Goal: Task Accomplishment & Management: Use online tool/utility

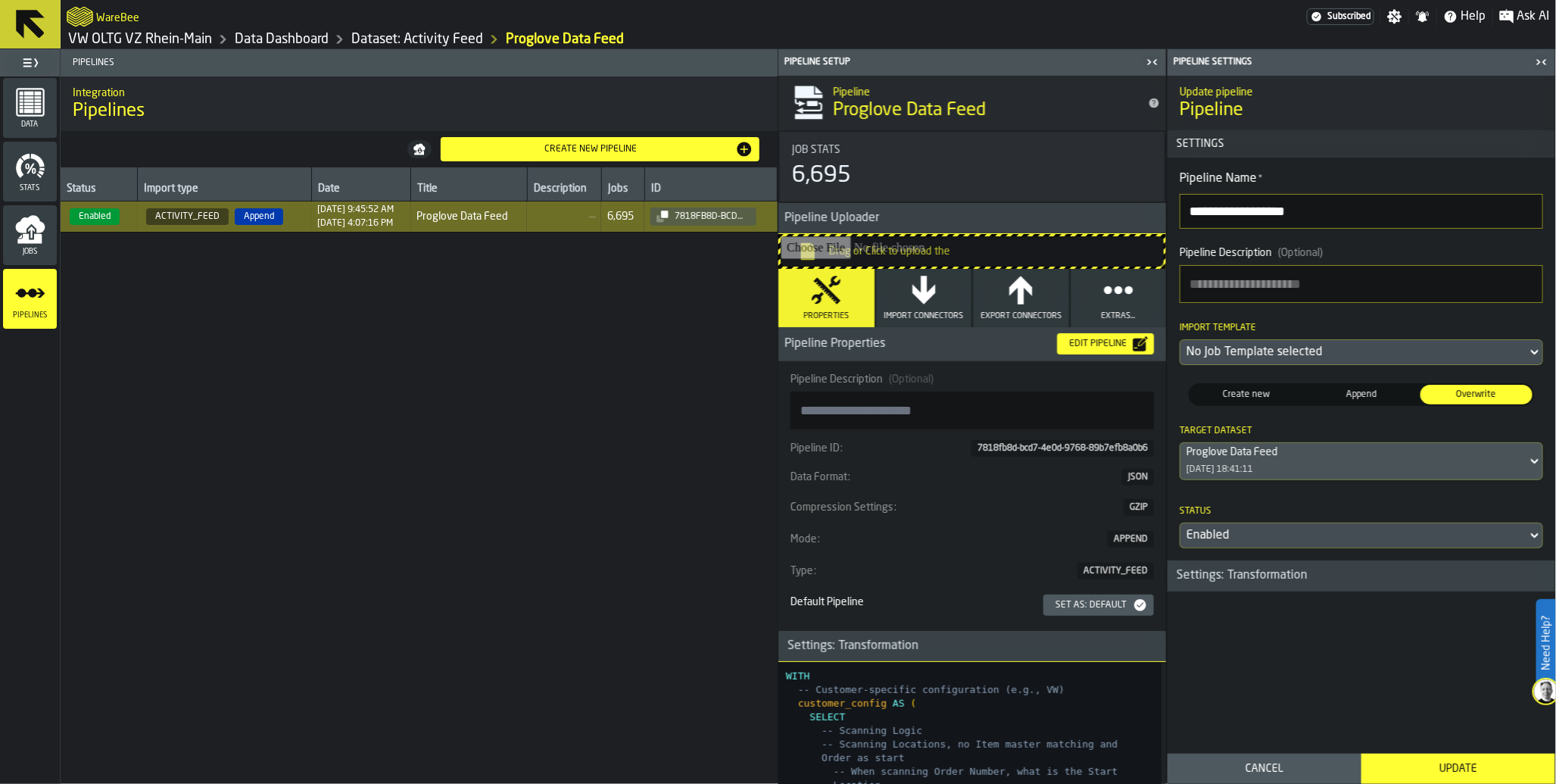
scroll to position [4369, 0]
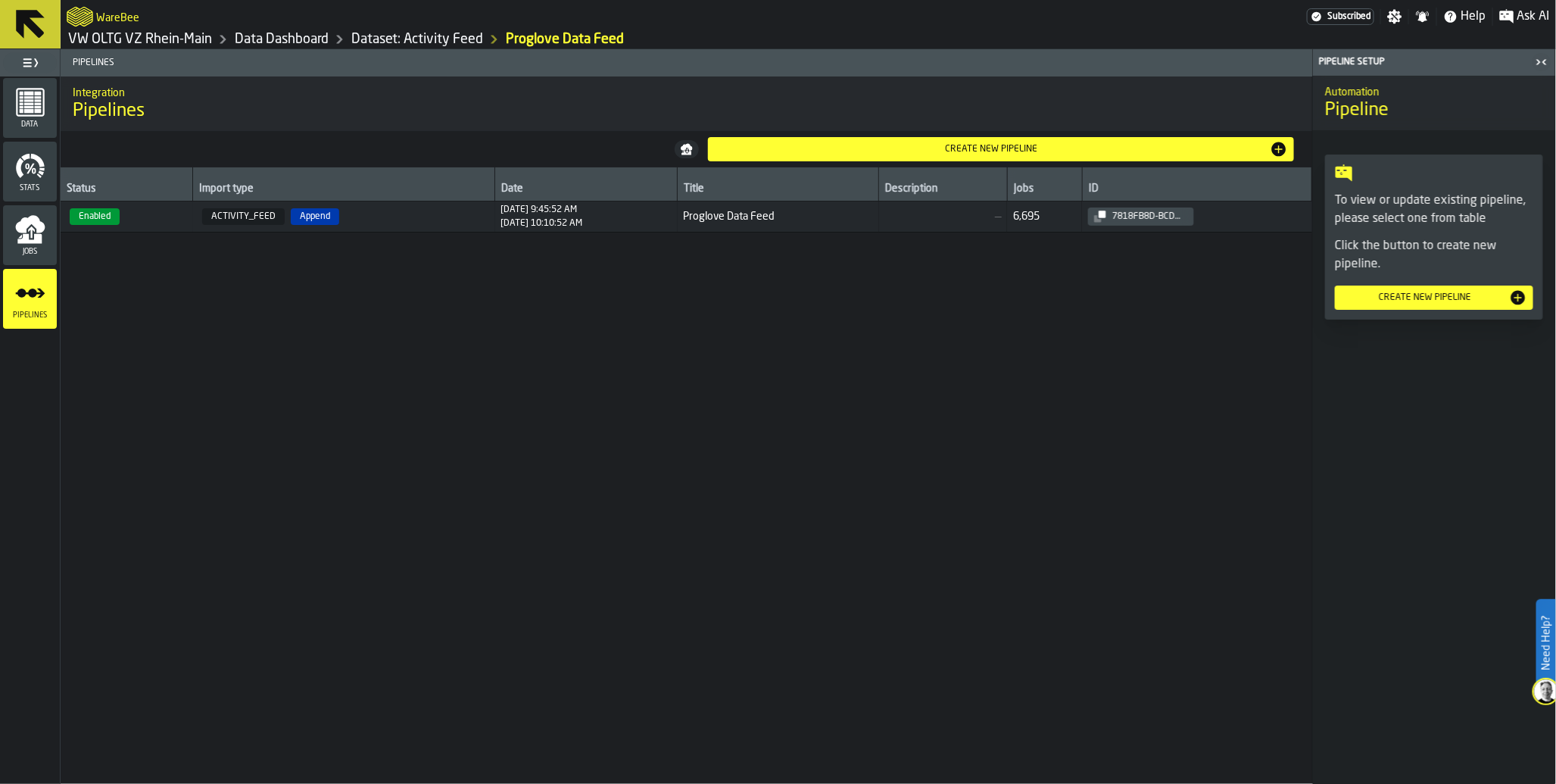
click at [109, 218] on span "Enabled" at bounding box center [94, 216] width 50 height 17
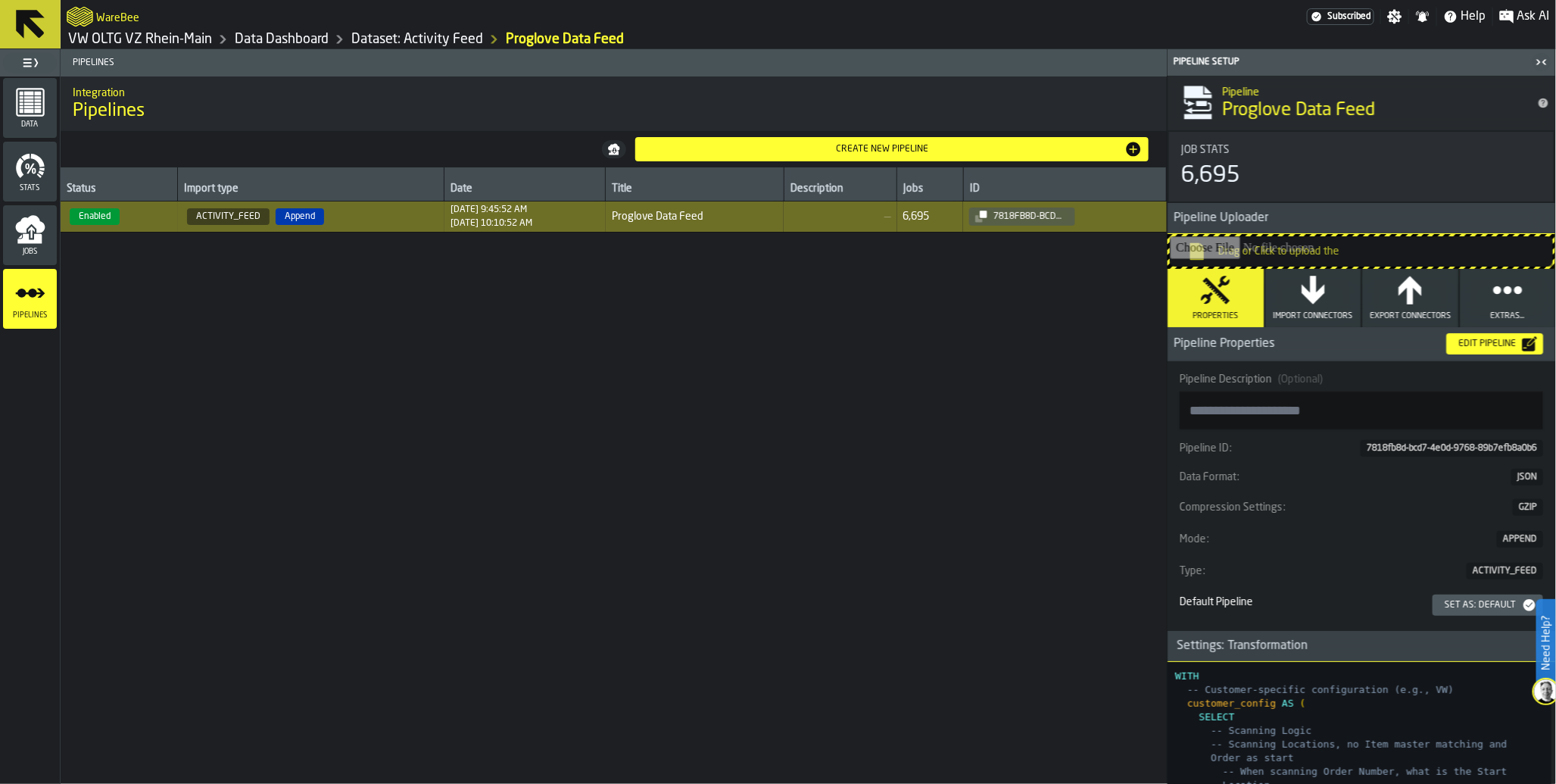
click at [1472, 342] on div "Edit Pipeline" at bounding box center [1487, 344] width 70 height 10
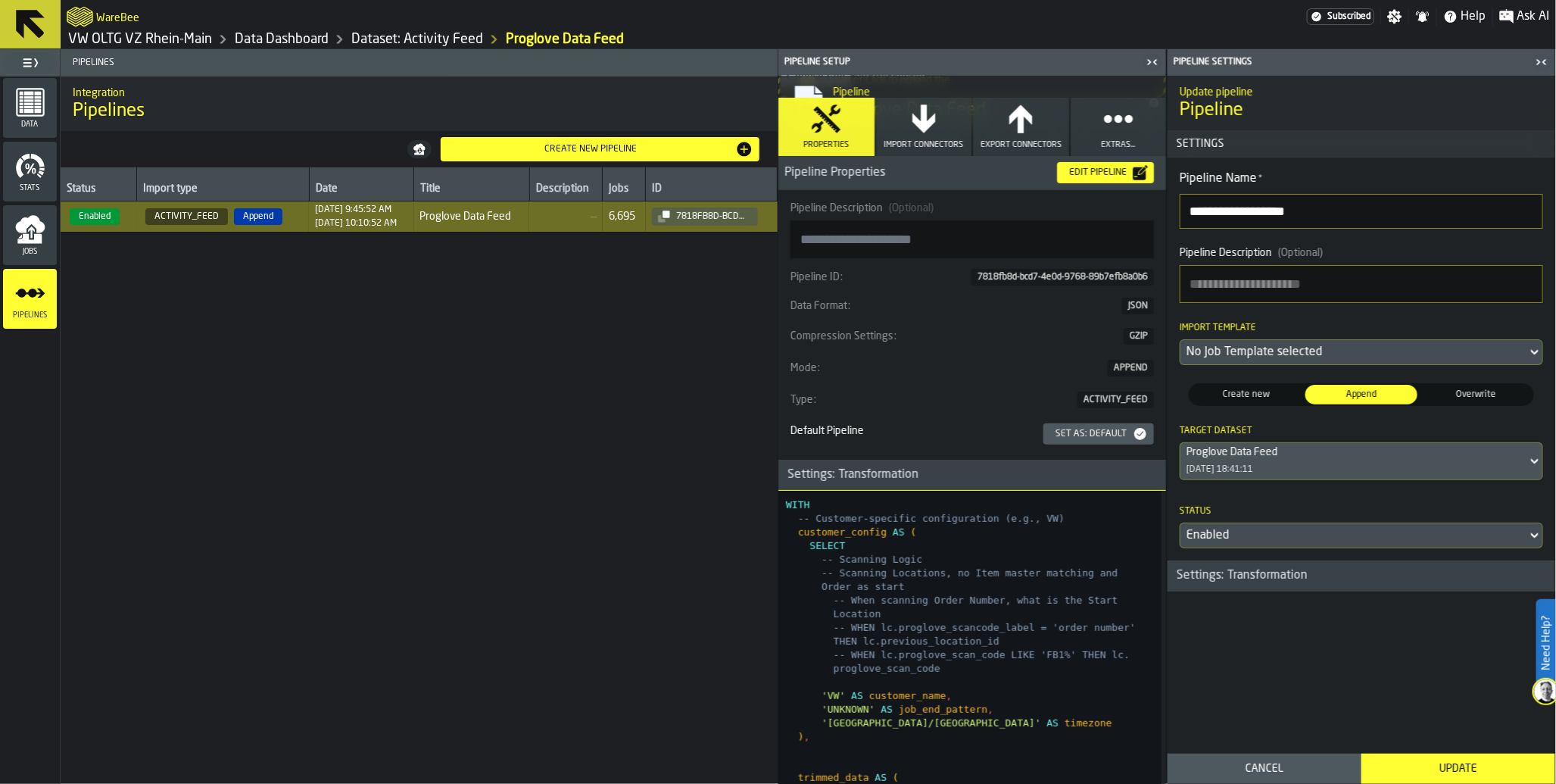
scroll to position [237, 0]
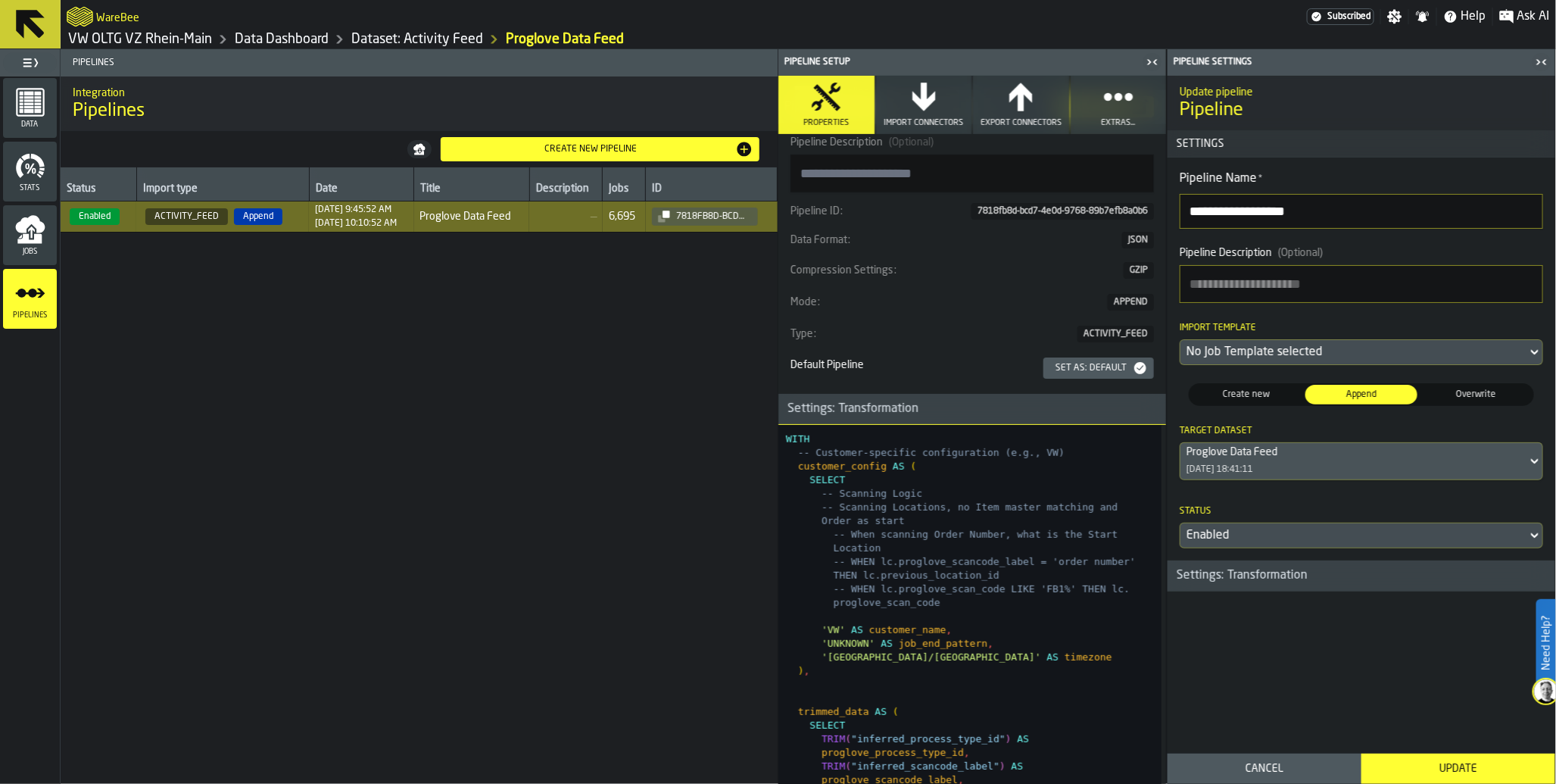
click at [1250, 637] on div "**********" at bounding box center [1362, 412] width 388 height 672
click at [1296, 591] on h3 "Settings: Transformation" at bounding box center [1362, 576] width 388 height 31
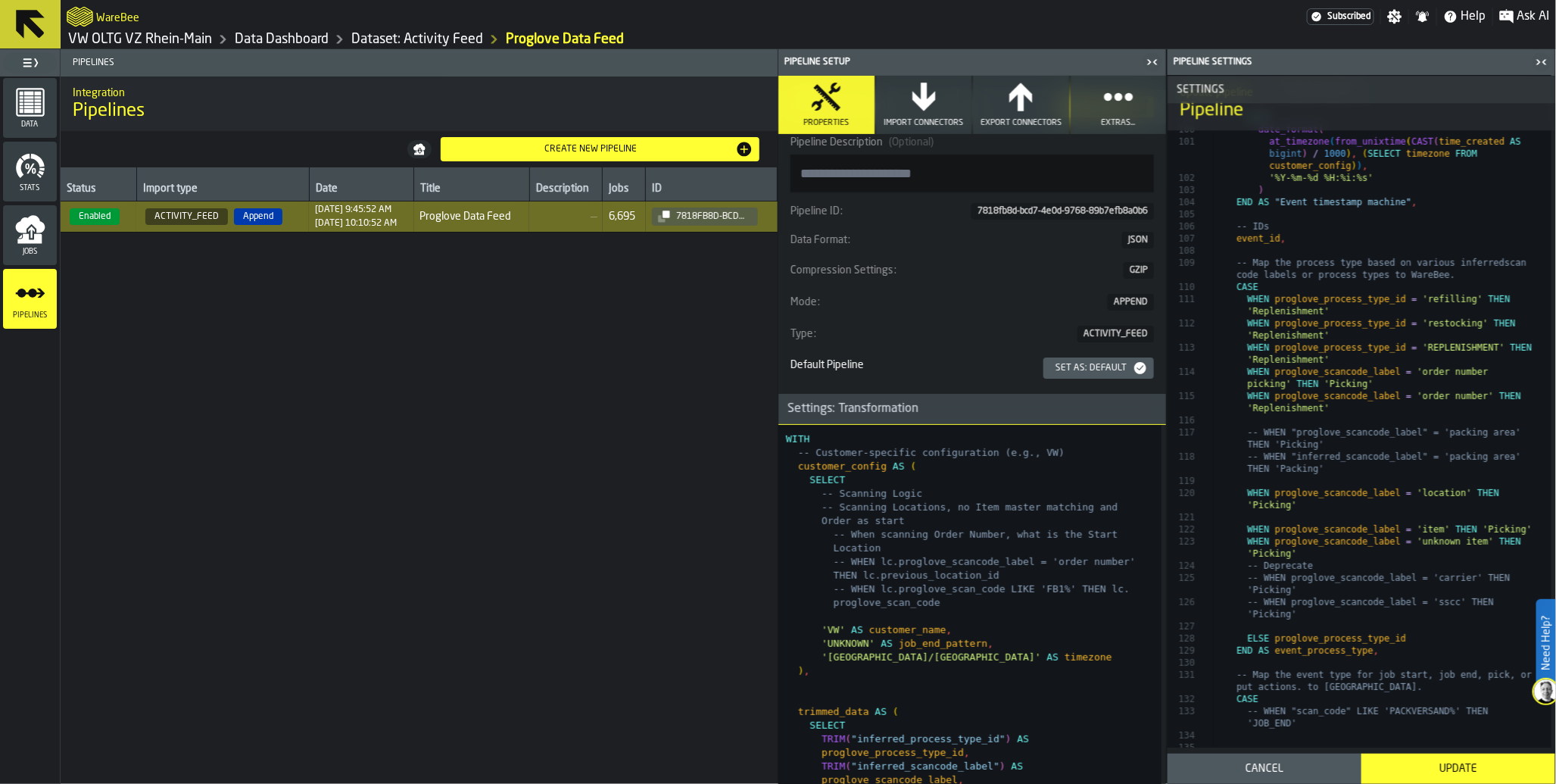
scroll to position [0, 0]
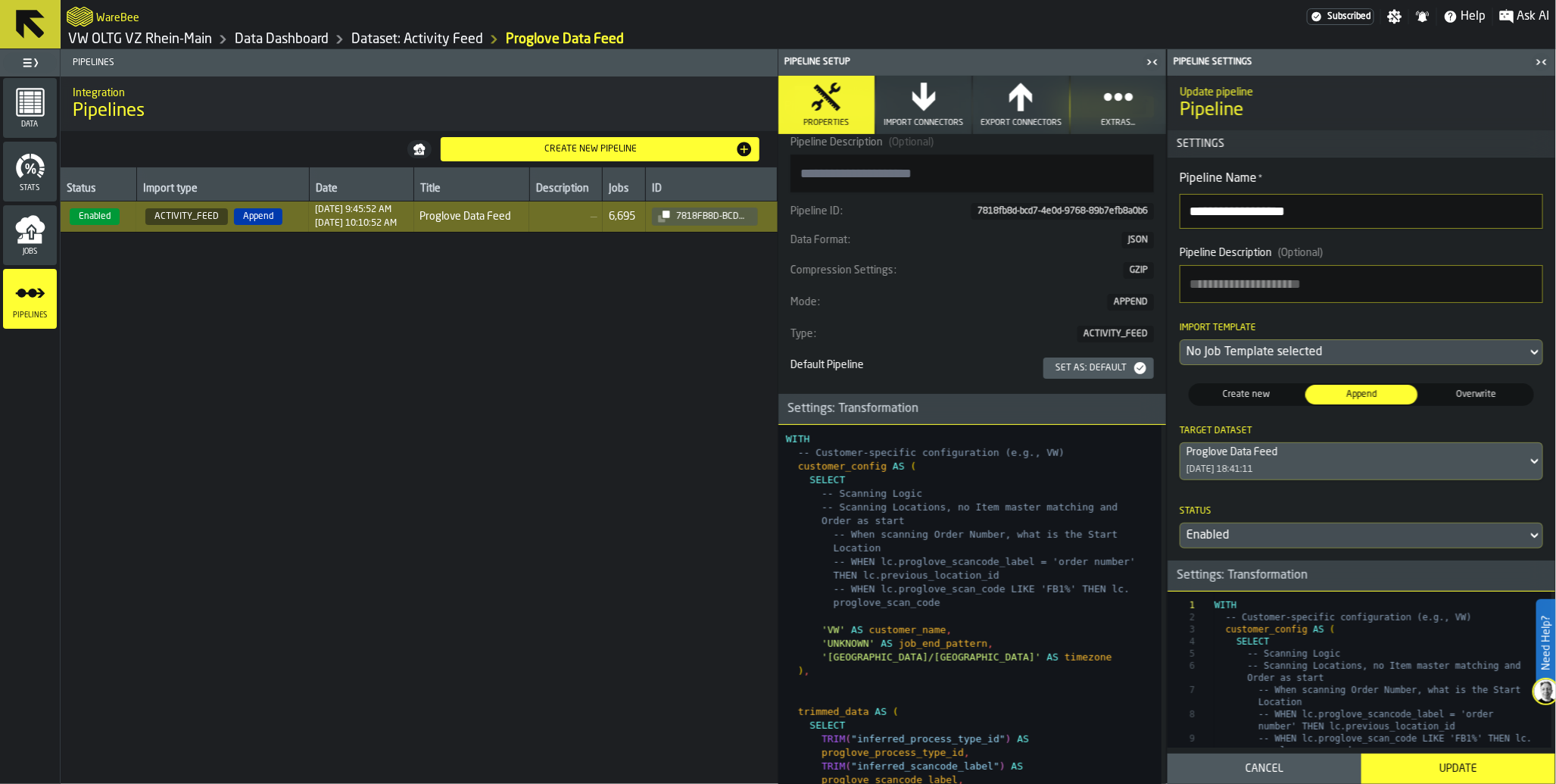
click at [1273, 579] on div "Settings: Transformation" at bounding box center [1242, 575] width 149 height 18
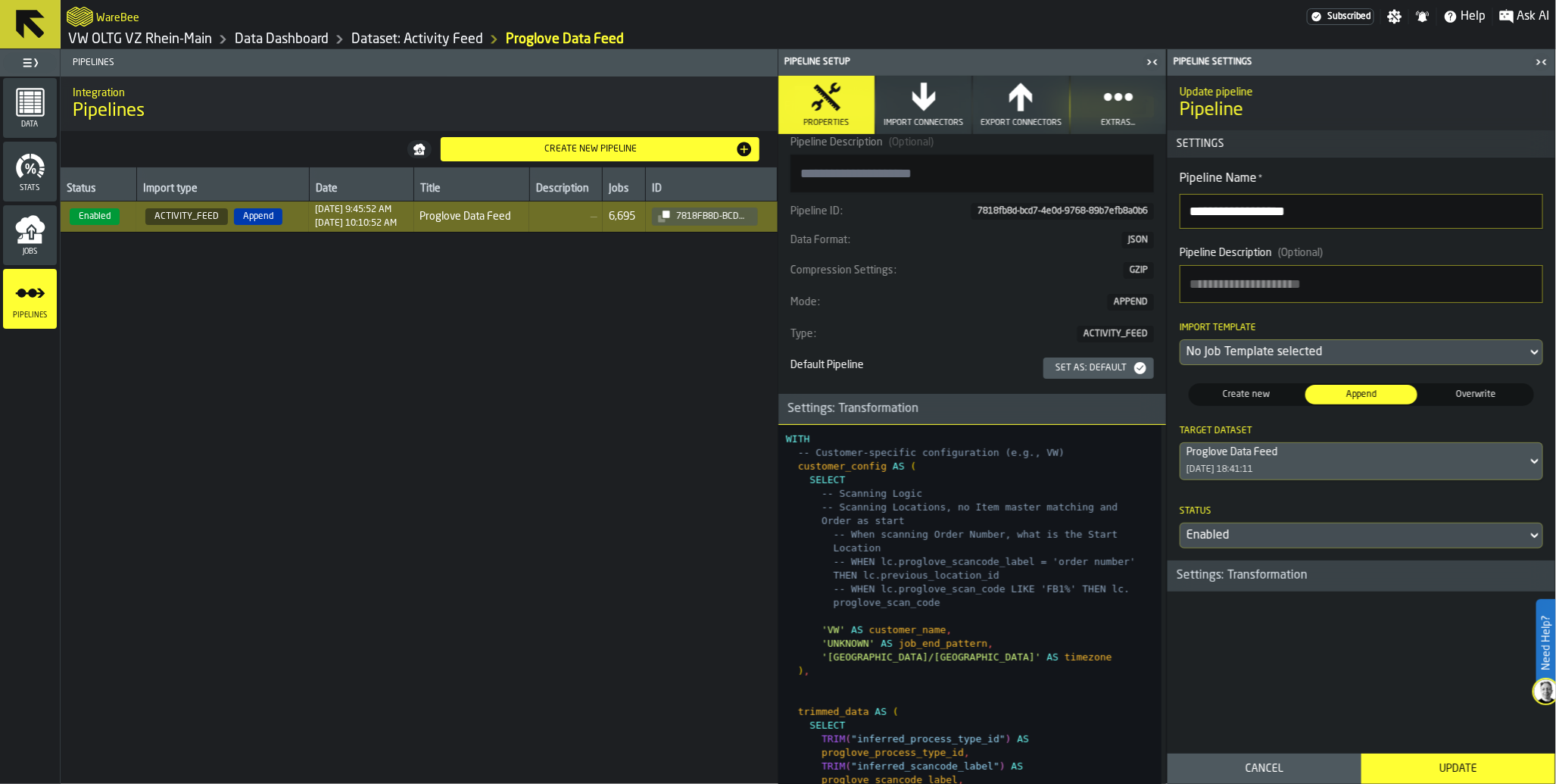
click at [1230, 582] on div "Settings: Transformation" at bounding box center [1242, 575] width 149 height 18
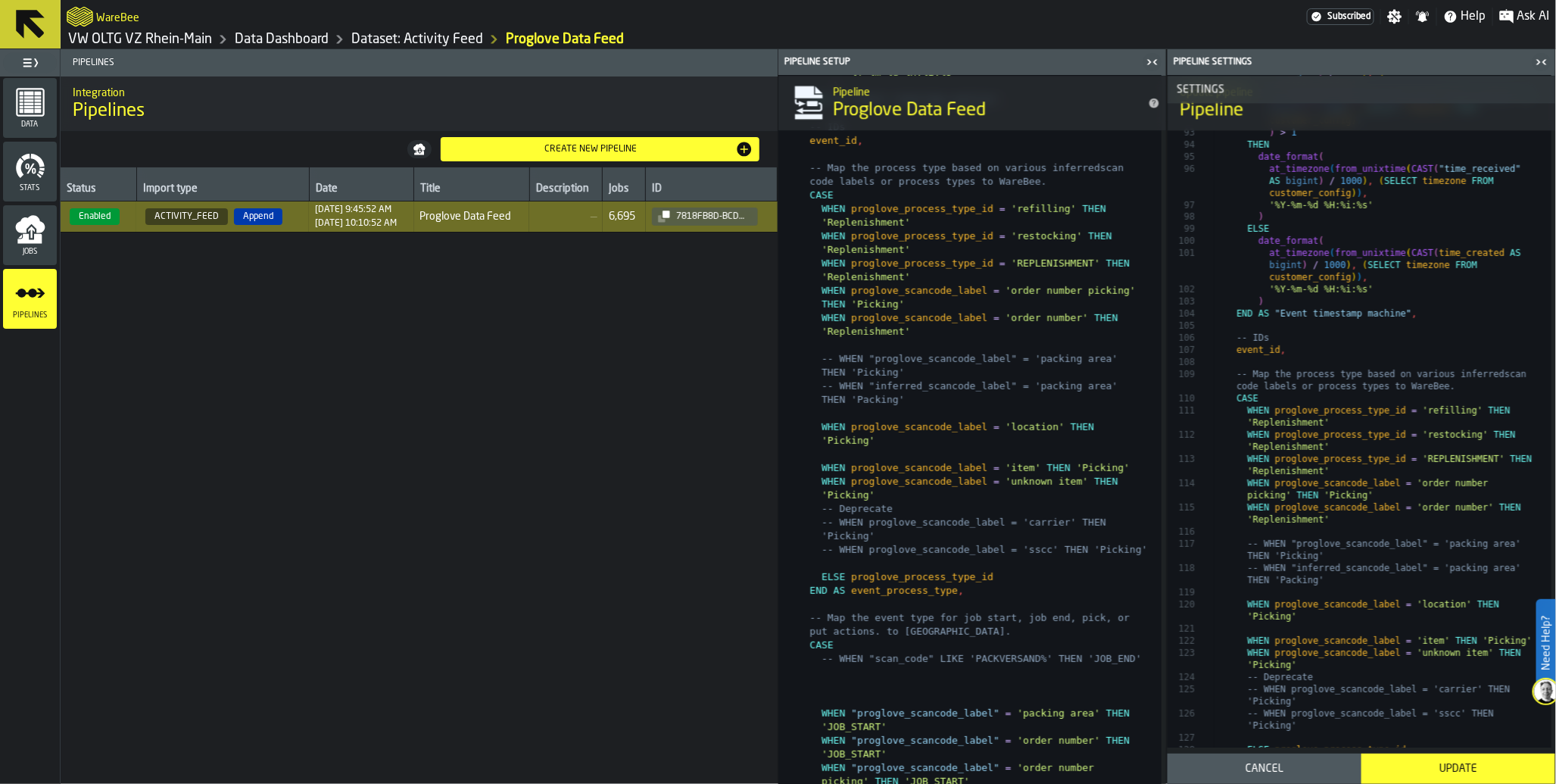
scroll to position [2267, 0]
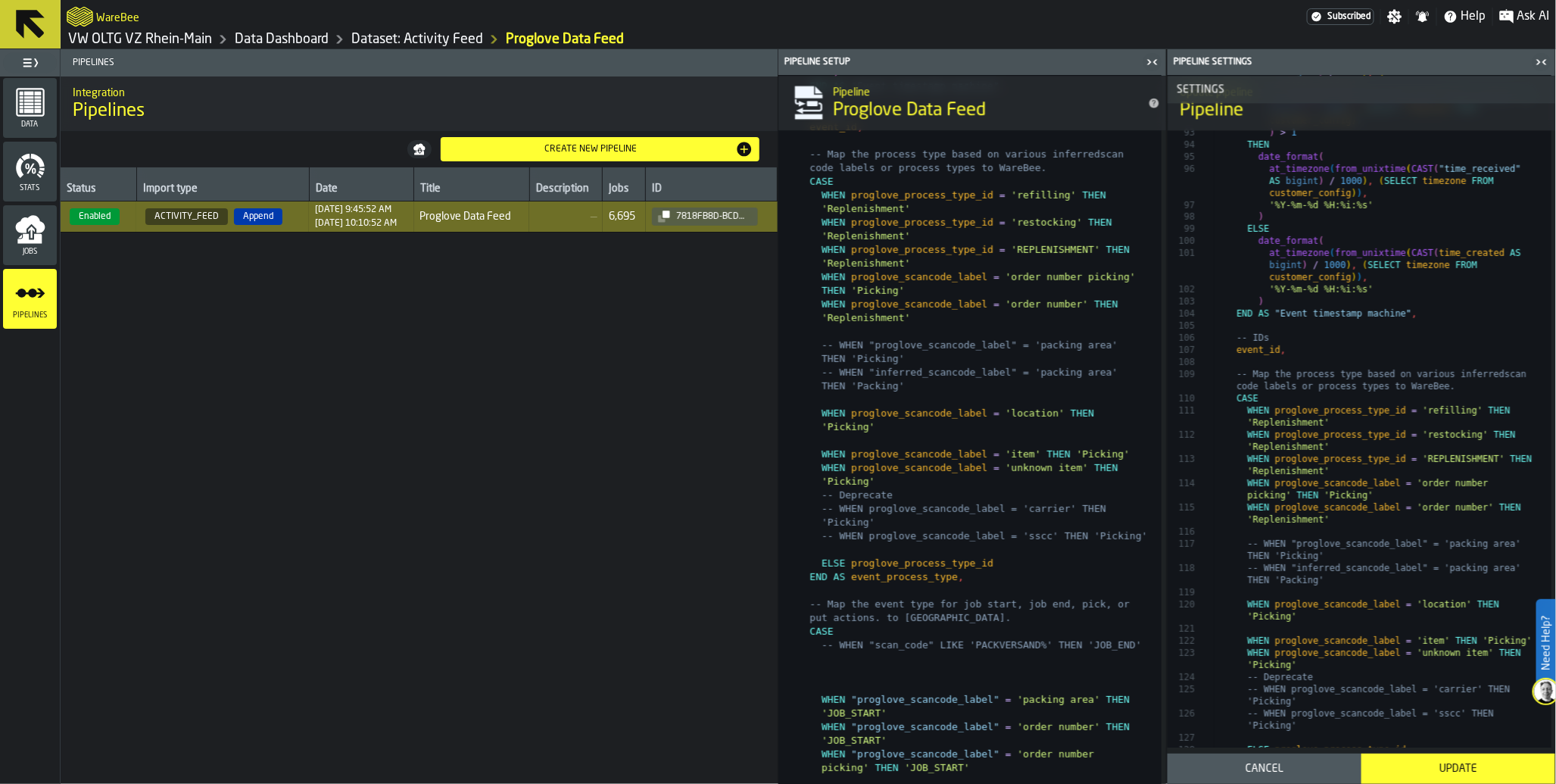
click at [1418, 773] on div "Update" at bounding box center [1458, 768] width 175 height 12
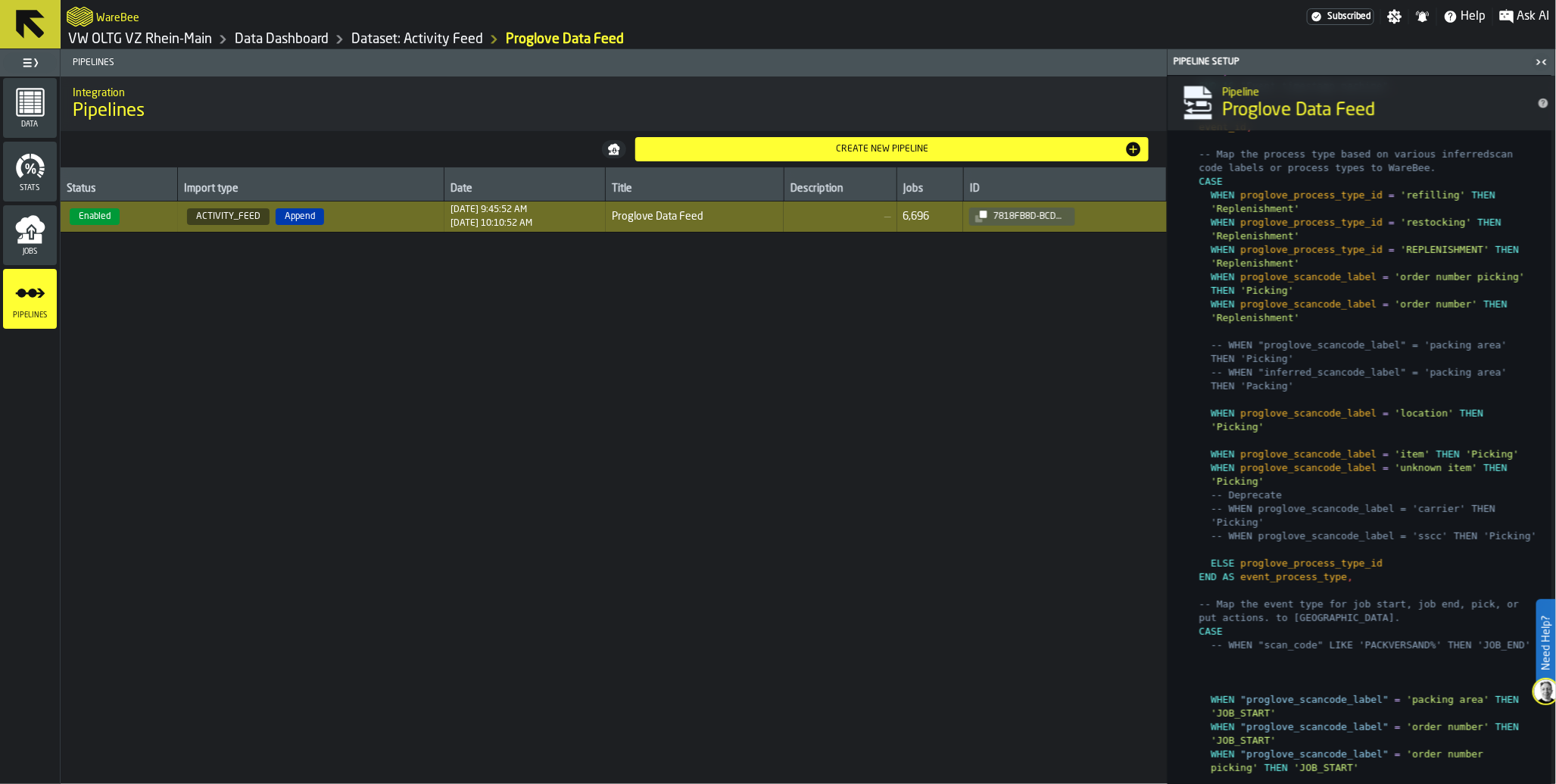
click at [111, 222] on span "Enabled" at bounding box center [94, 216] width 50 height 17
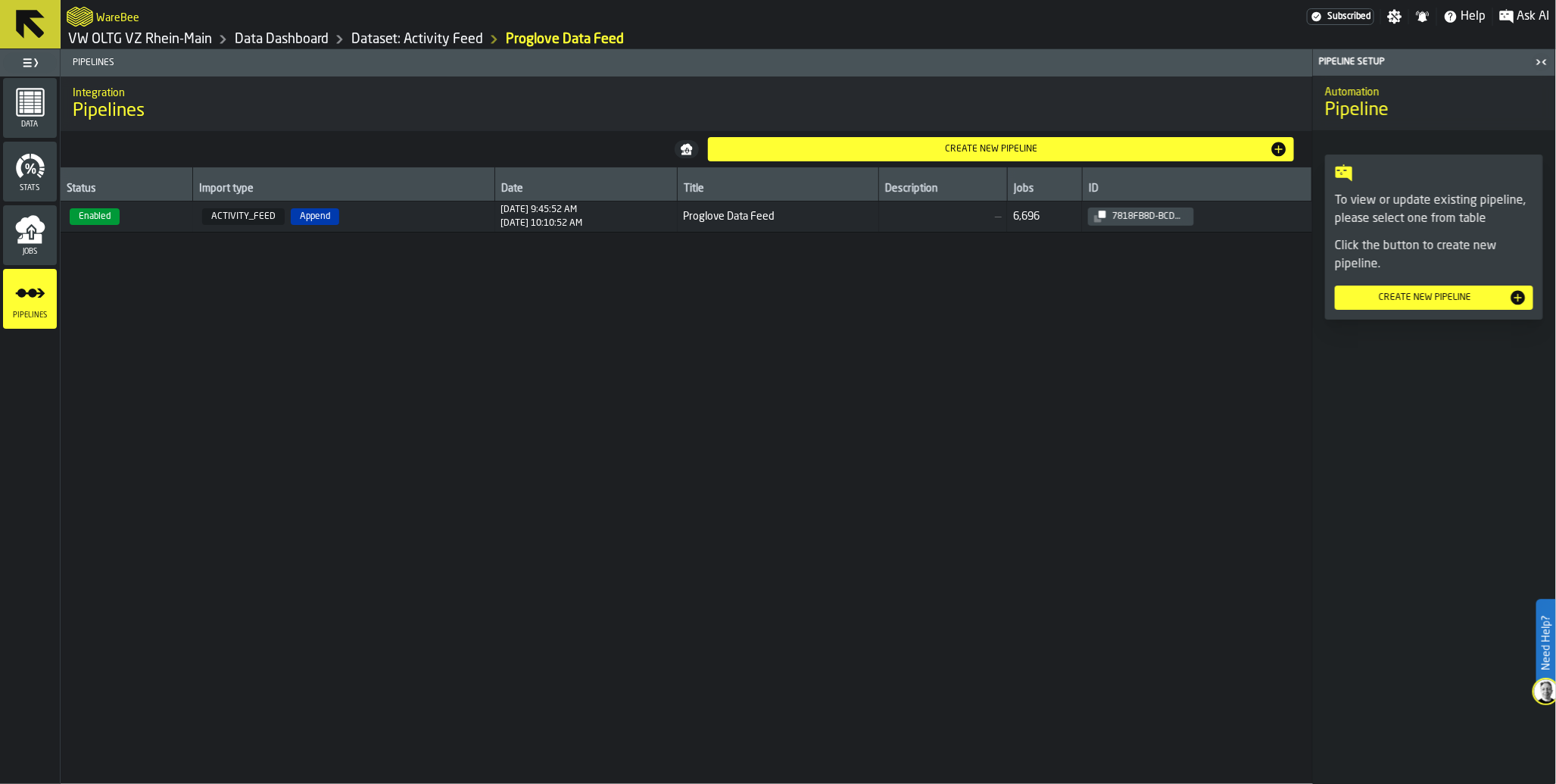
click at [111, 222] on span "Enabled" at bounding box center [94, 216] width 50 height 17
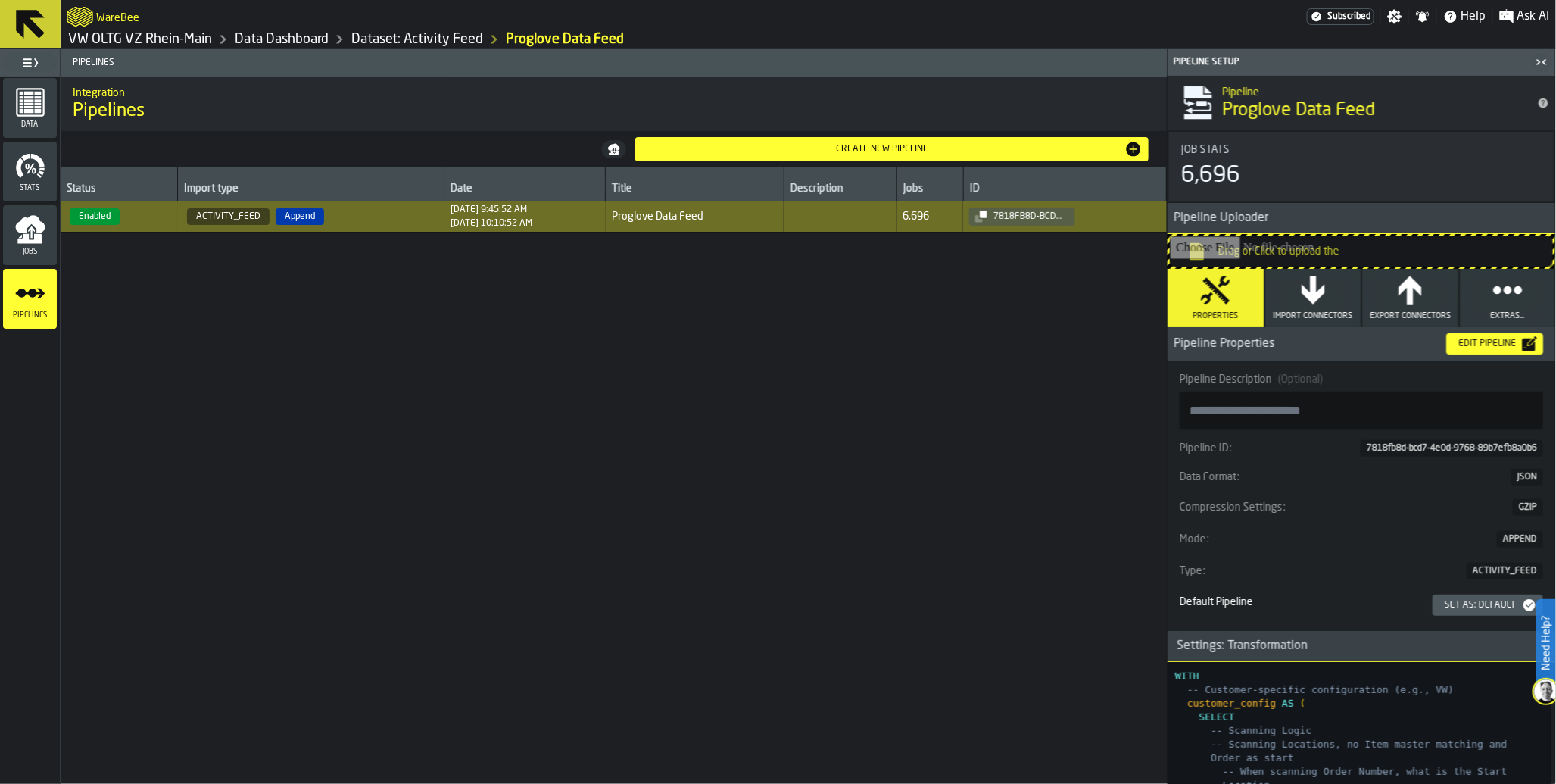
click at [1470, 344] on div "Edit Pipeline" at bounding box center [1487, 344] width 70 height 10
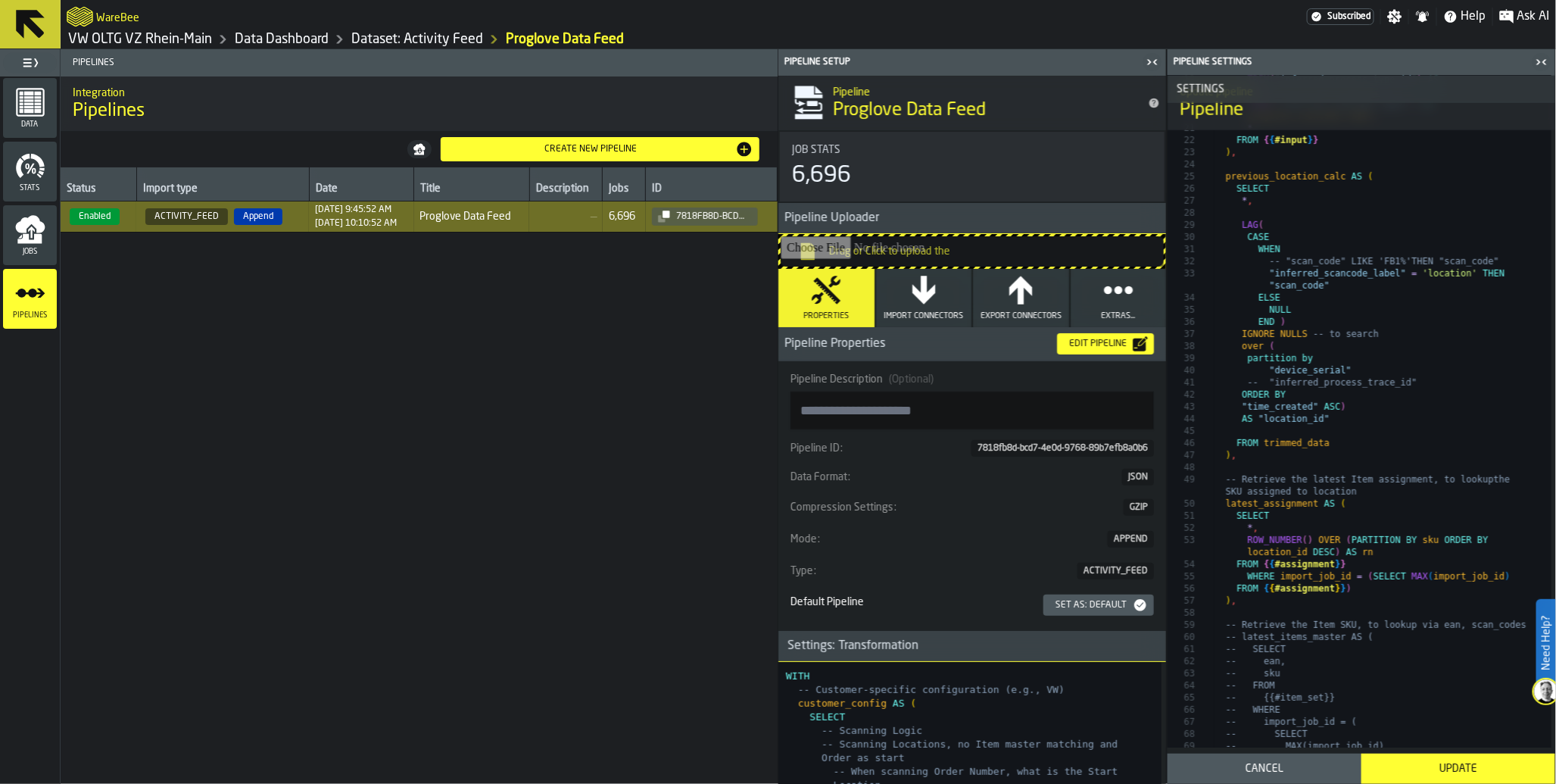
scroll to position [0, 0]
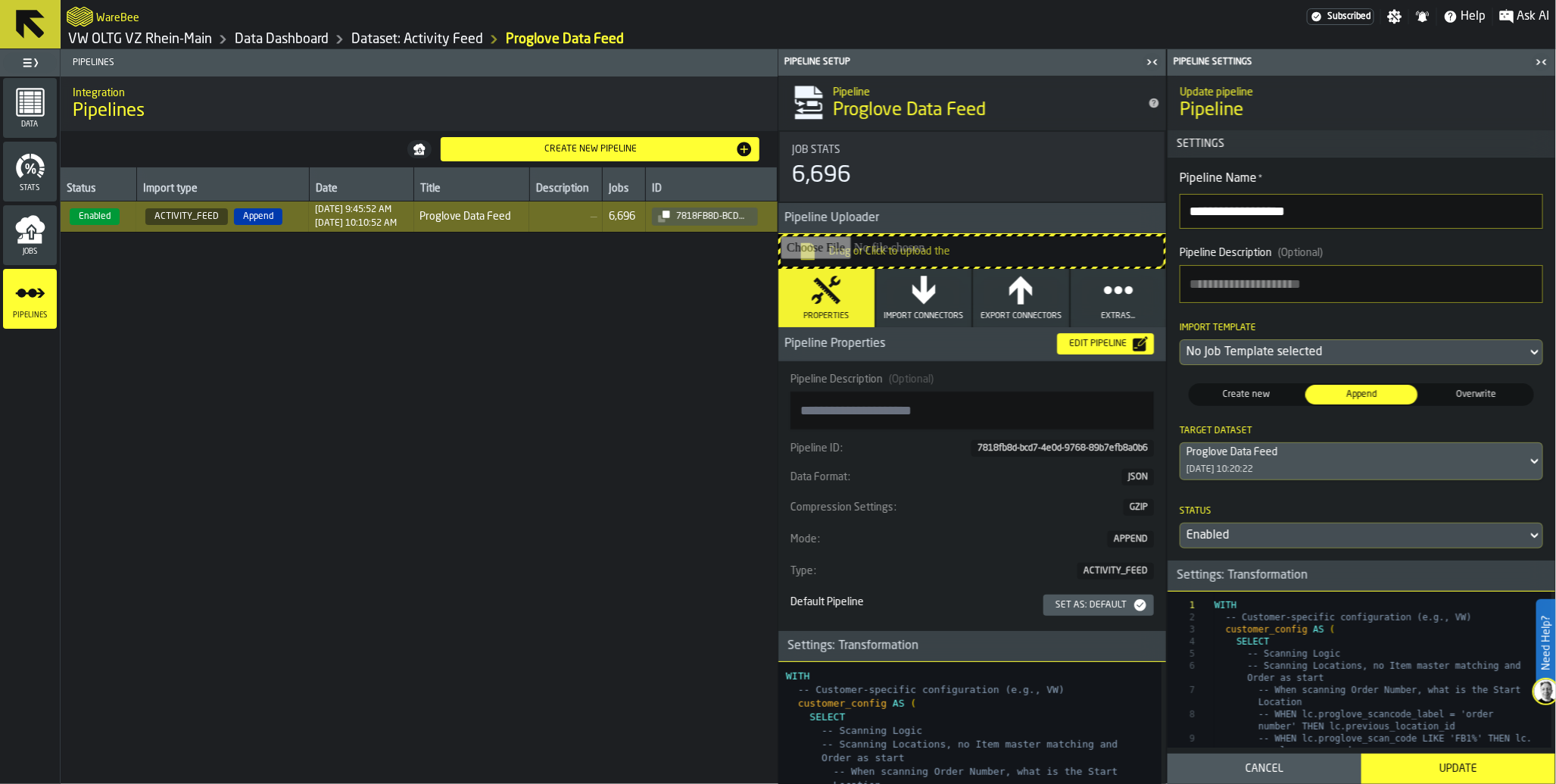
click at [1498, 361] on div "No Job Template selected" at bounding box center [1355, 351] width 335 height 18
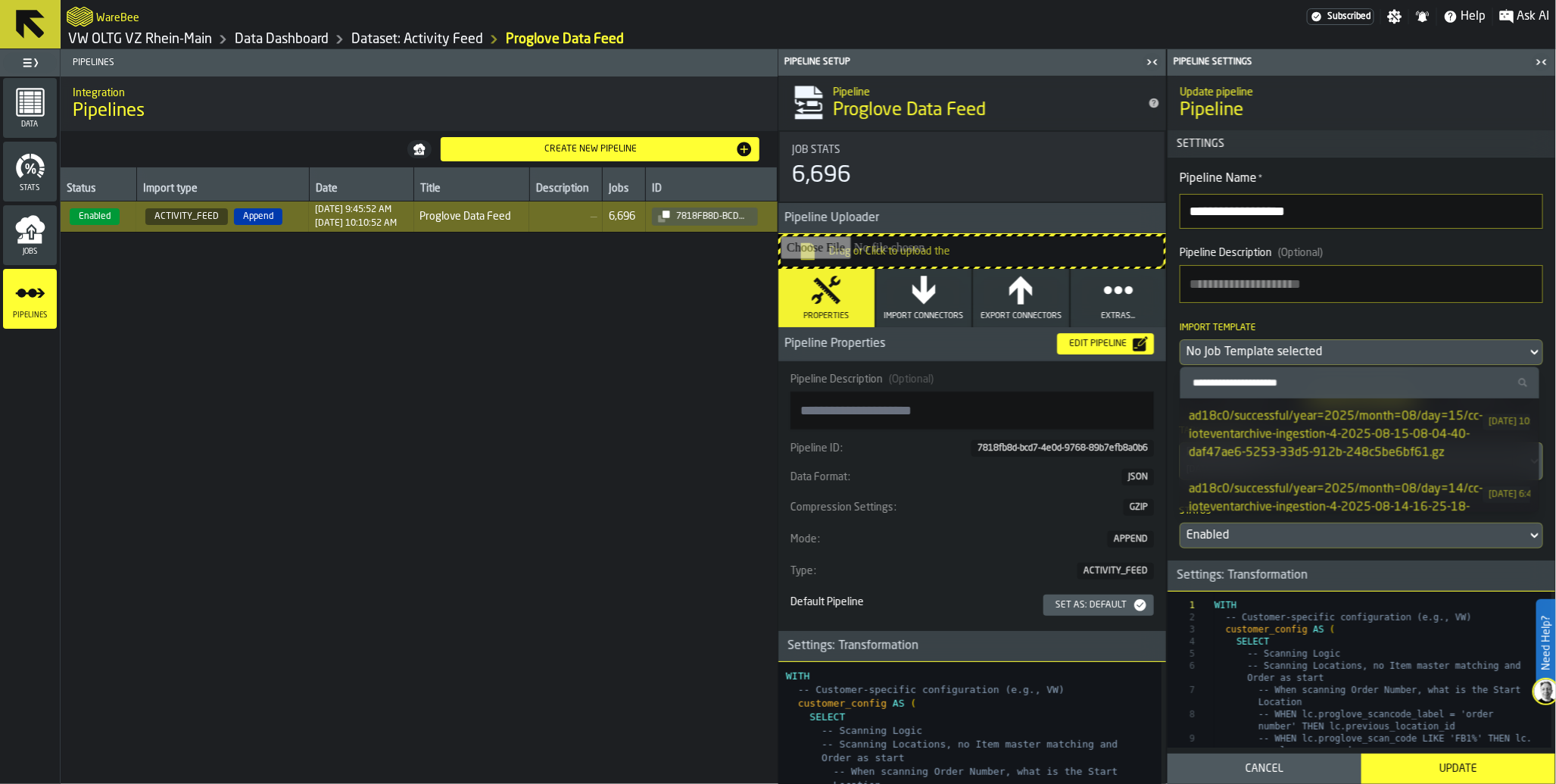
click at [1532, 351] on icon at bounding box center [1534, 351] width 15 height 18
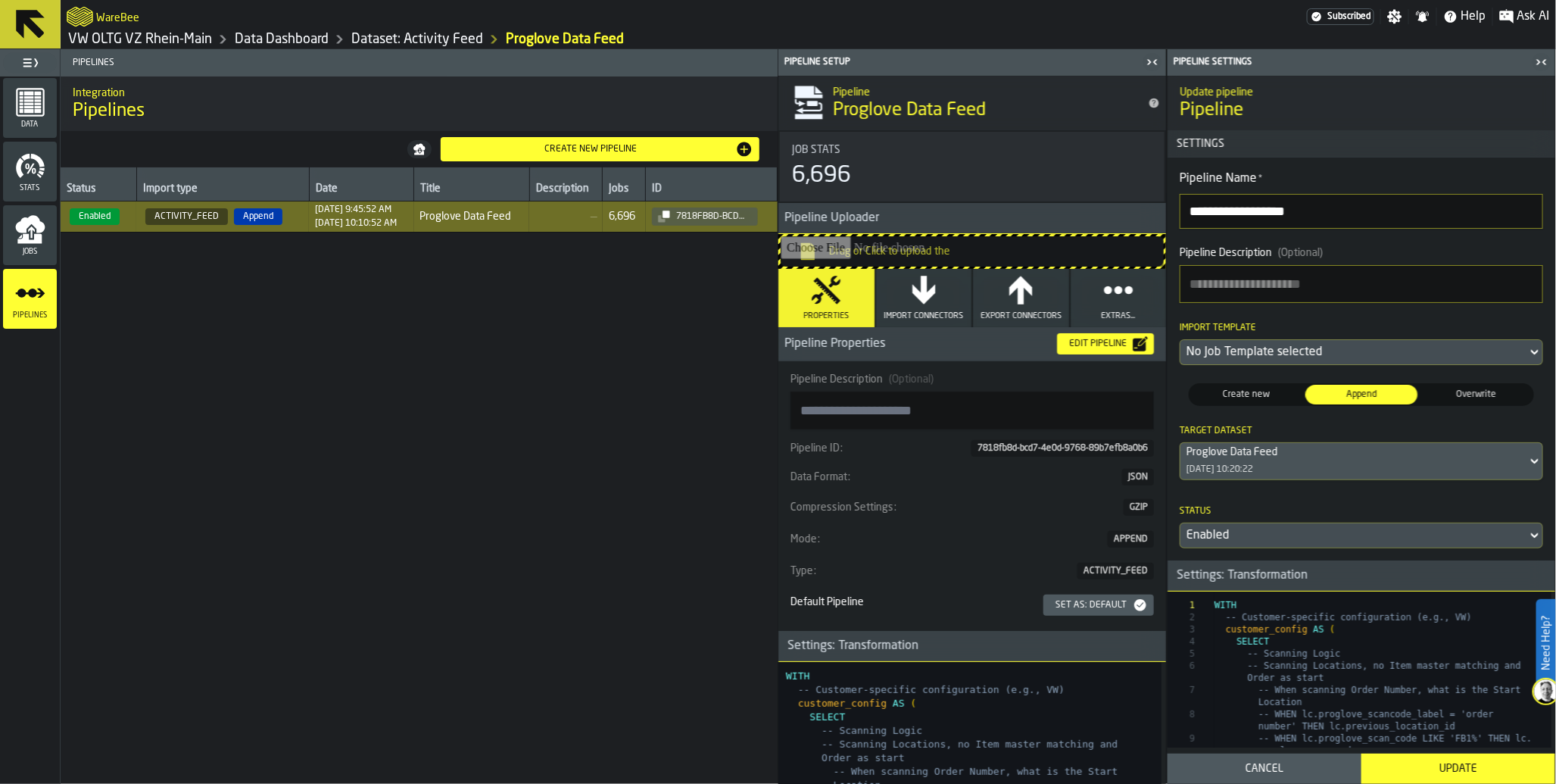
click at [31, 231] on icon "menu Jobs" at bounding box center [31, 233] width 7 height 12
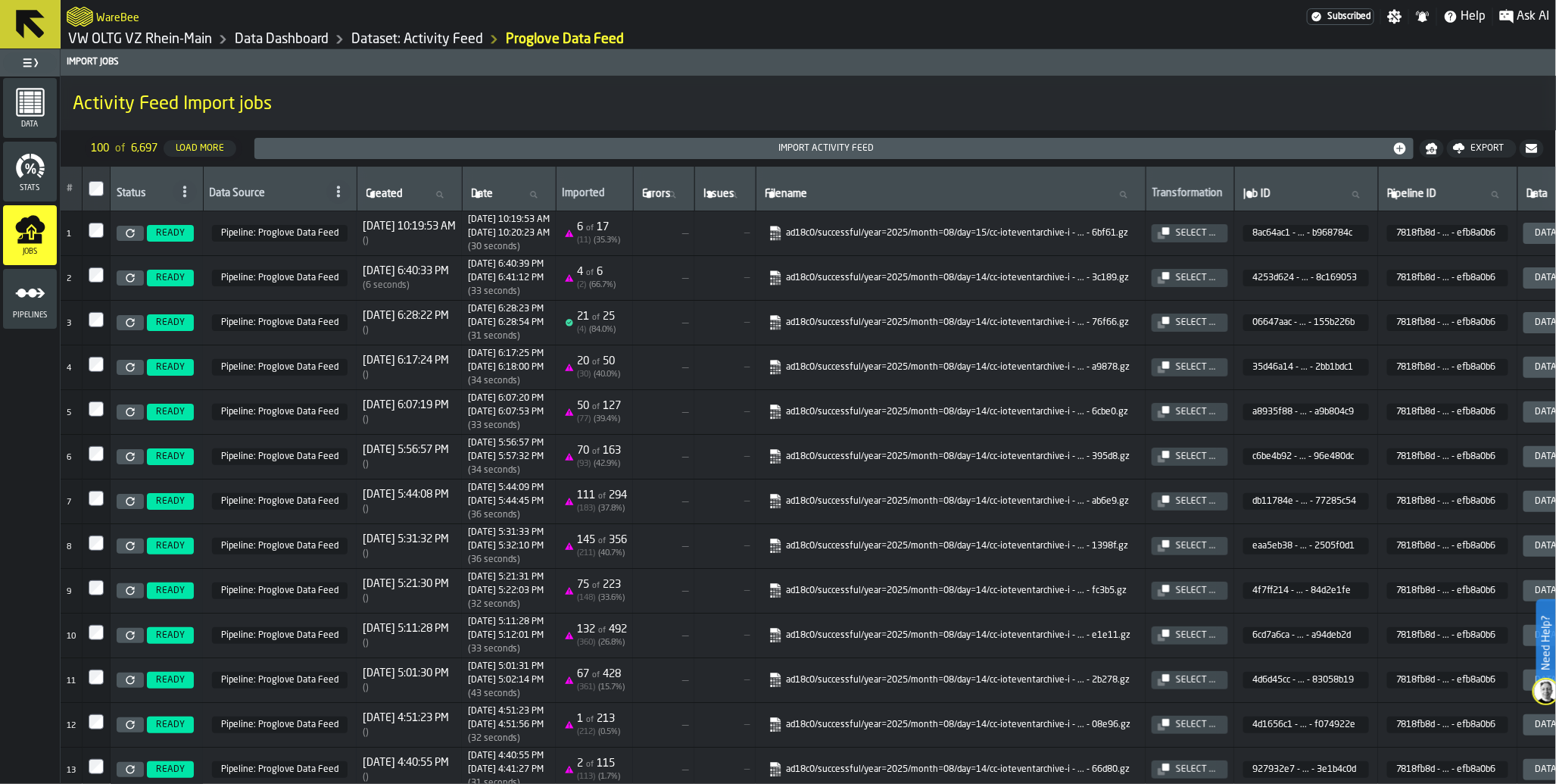
click at [131, 236] on icon at bounding box center [130, 233] width 9 height 9
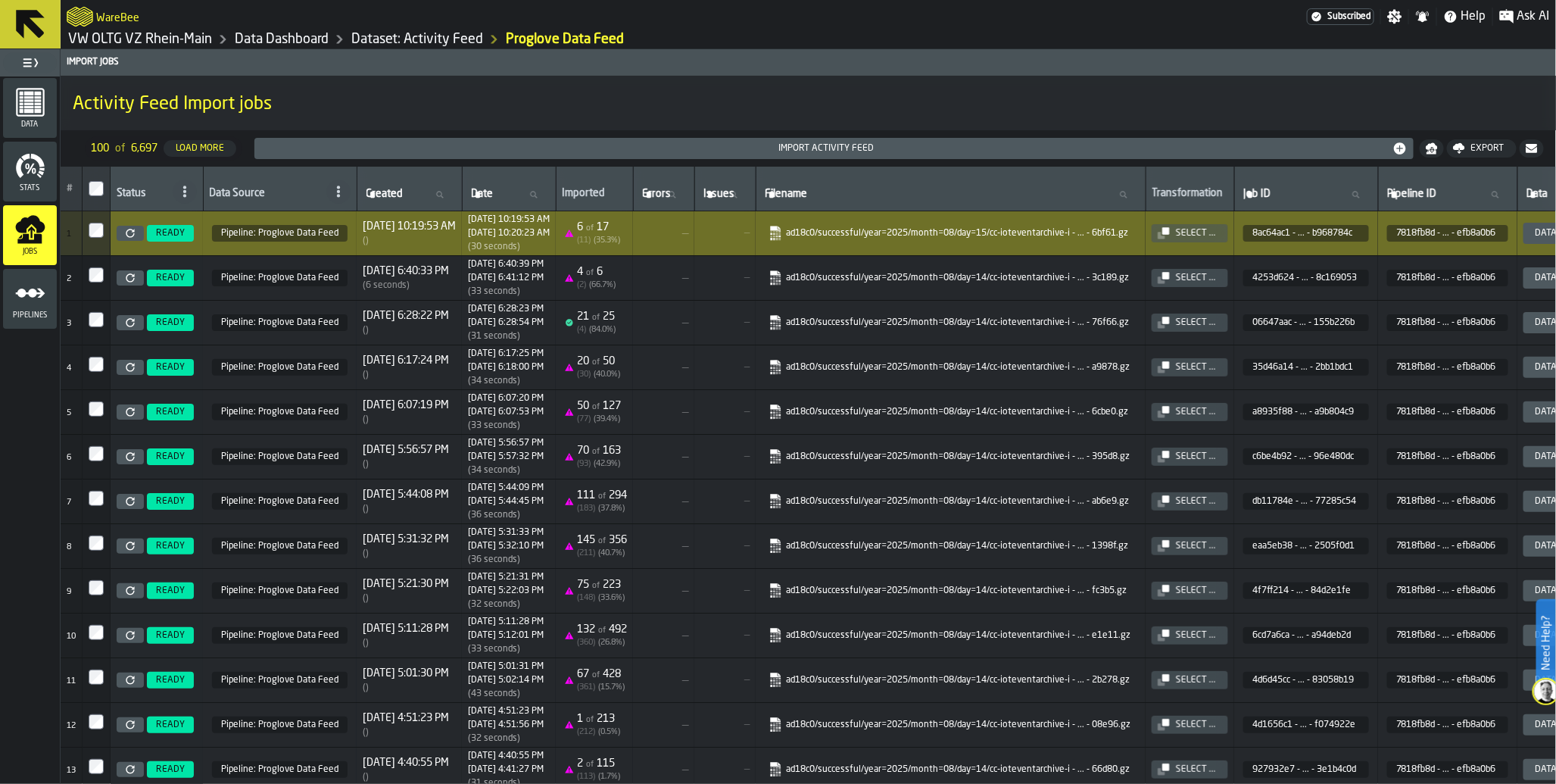
click at [48, 276] on div "Pipelines" at bounding box center [30, 298] width 54 height 60
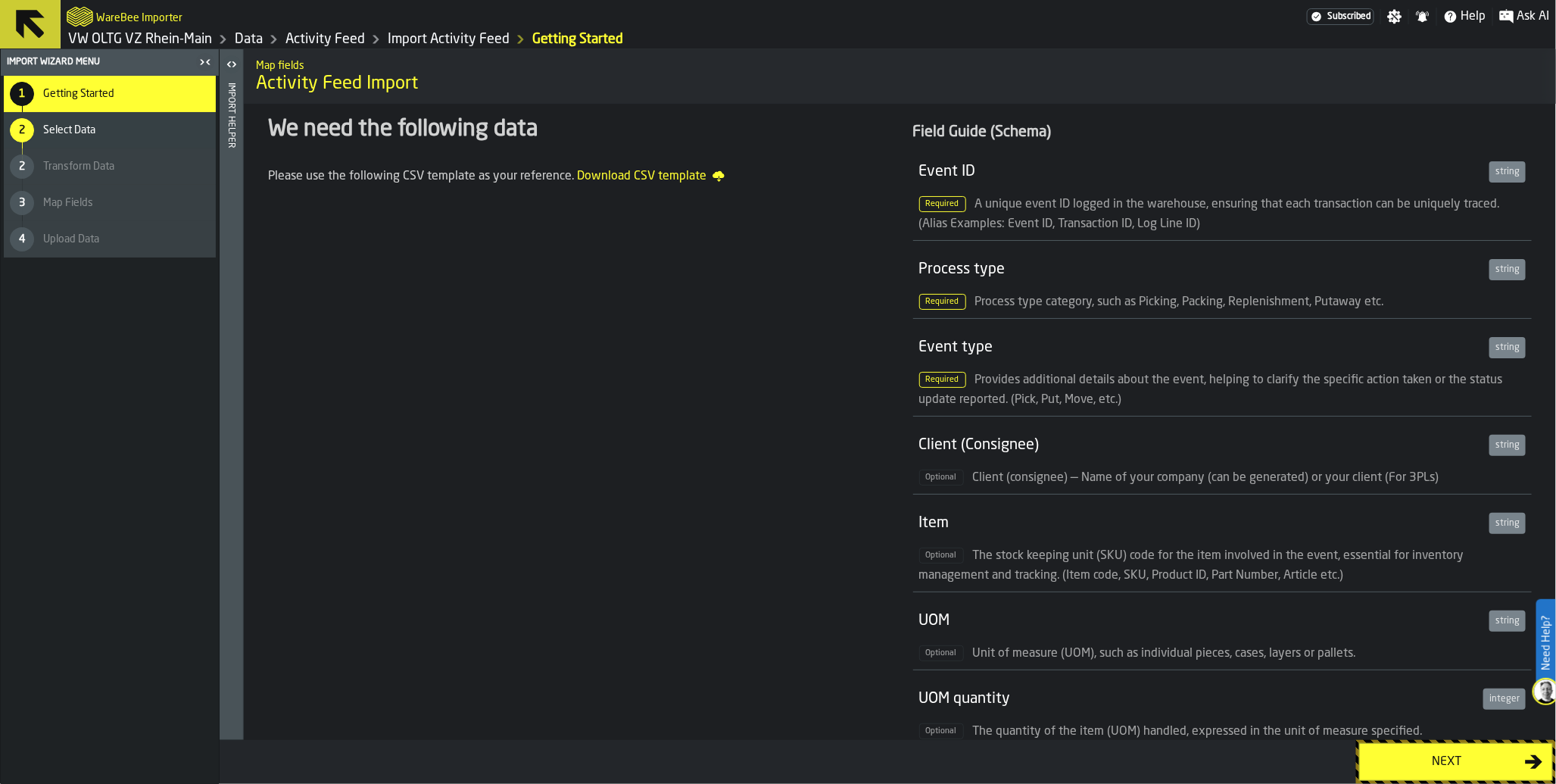
click at [1435, 761] on div "Next" at bounding box center [1447, 761] width 156 height 18
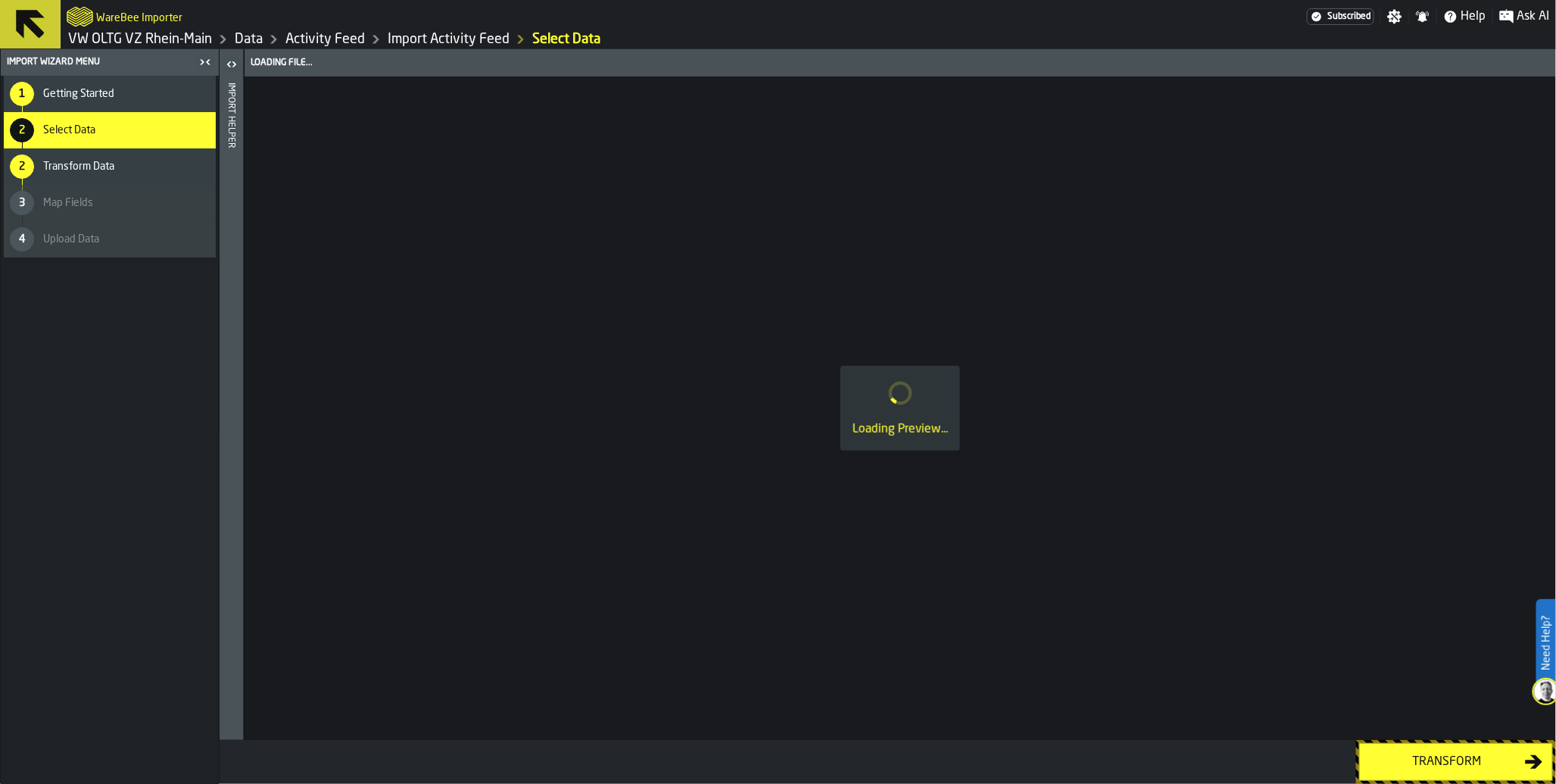
click at [677, 279] on div "Loading Preview..." at bounding box center [900, 408] width 1312 height 664
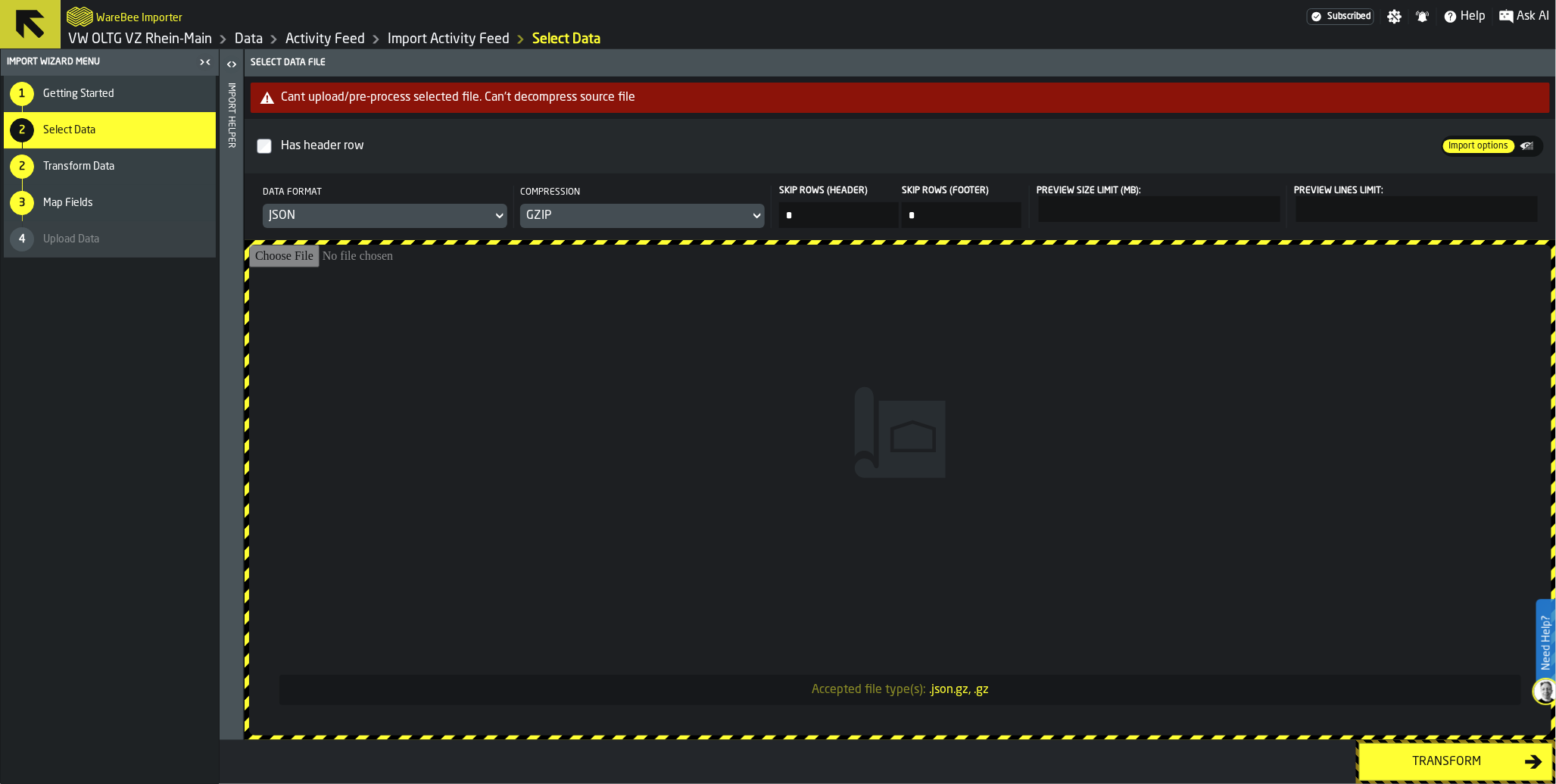
click at [1449, 769] on div "Transform" at bounding box center [1447, 761] width 156 height 18
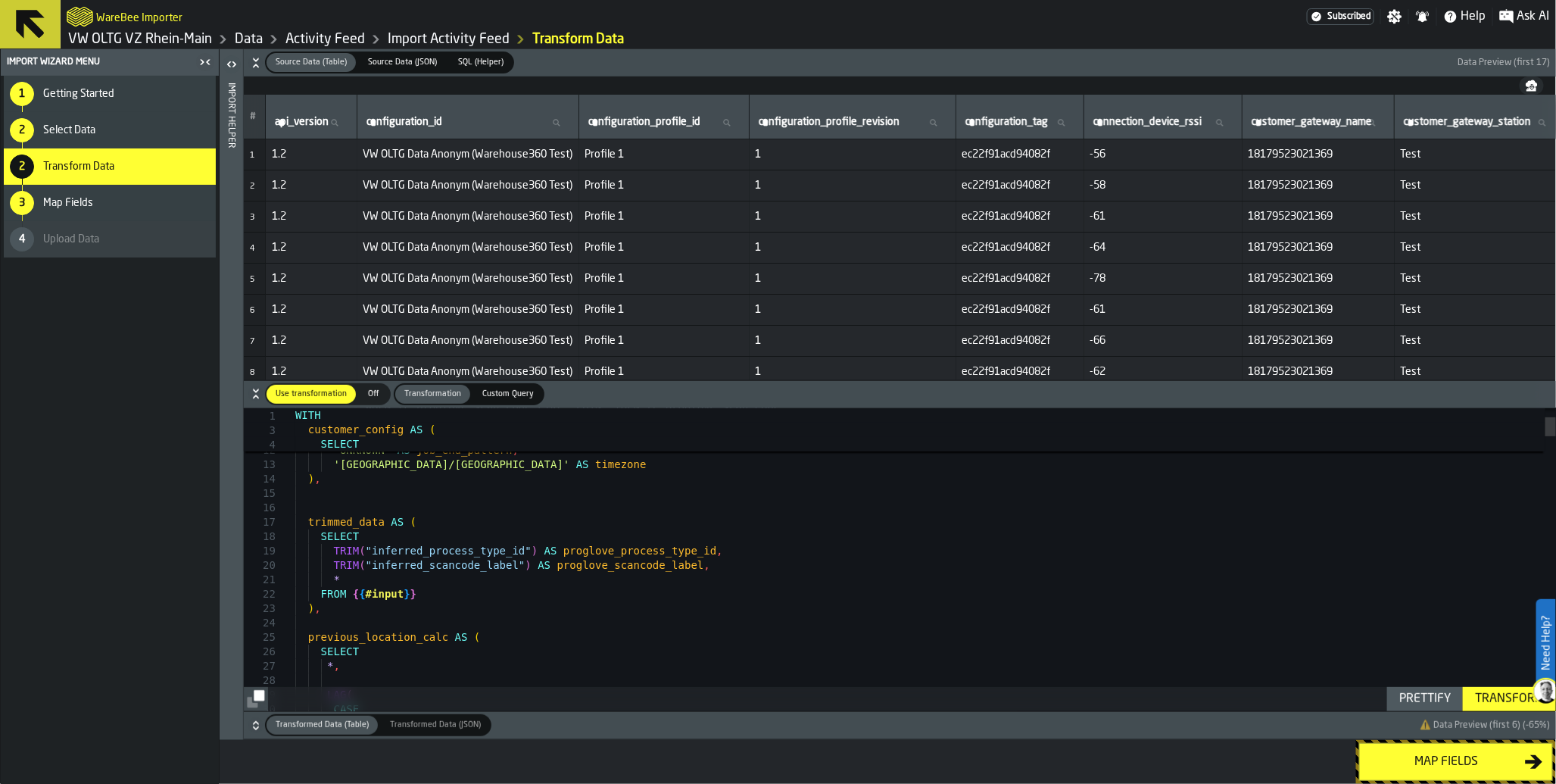
click at [1477, 763] on div "Map fields" at bounding box center [1447, 761] width 156 height 18
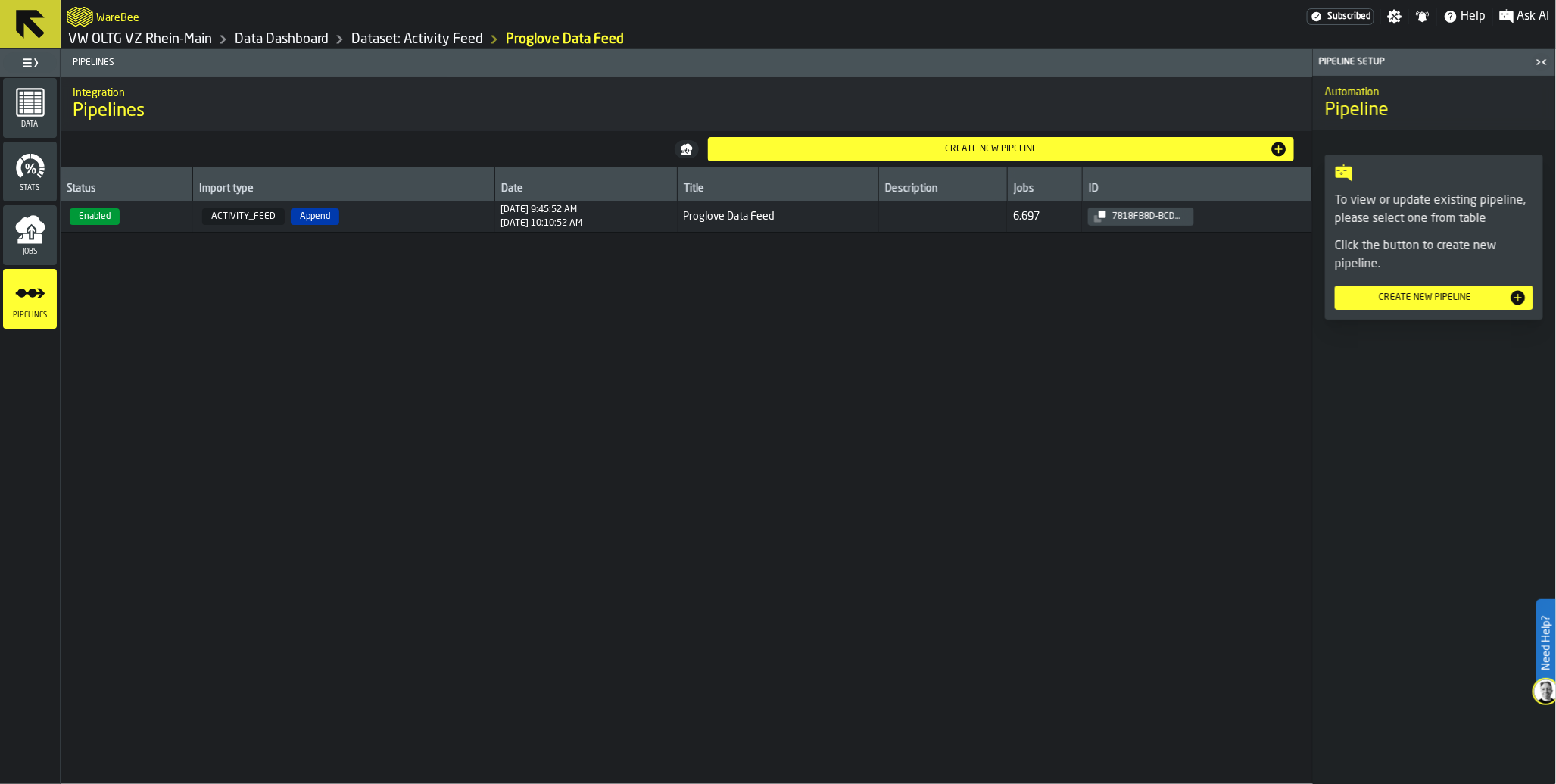
click at [94, 222] on span "Enabled" at bounding box center [94, 216] width 50 height 17
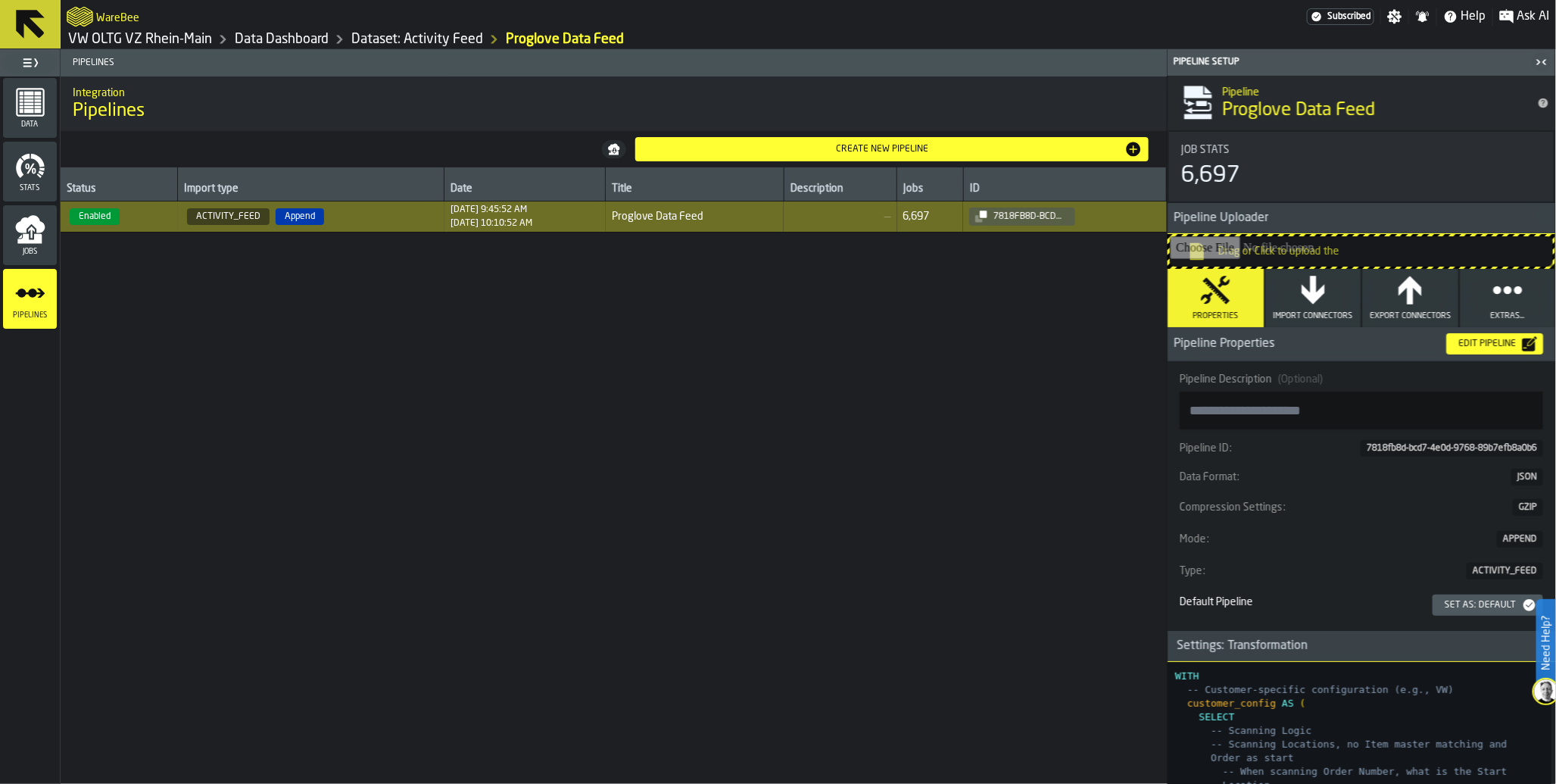
click at [1487, 346] on div "Edit Pipeline" at bounding box center [1487, 344] width 70 height 10
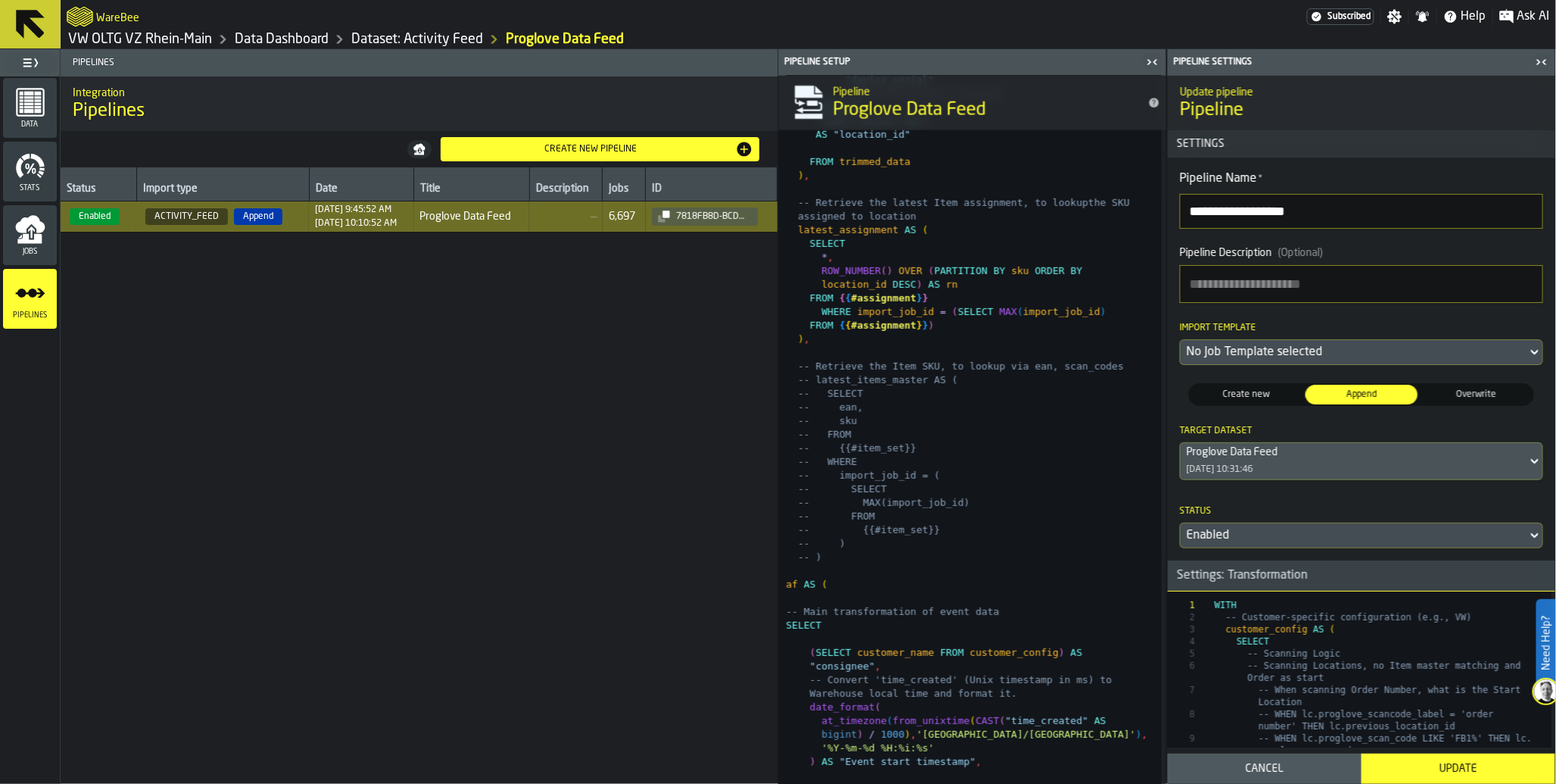
scroll to position [1228, 0]
click at [1314, 579] on div "Settings: Transformation" at bounding box center [1242, 575] width 149 height 18
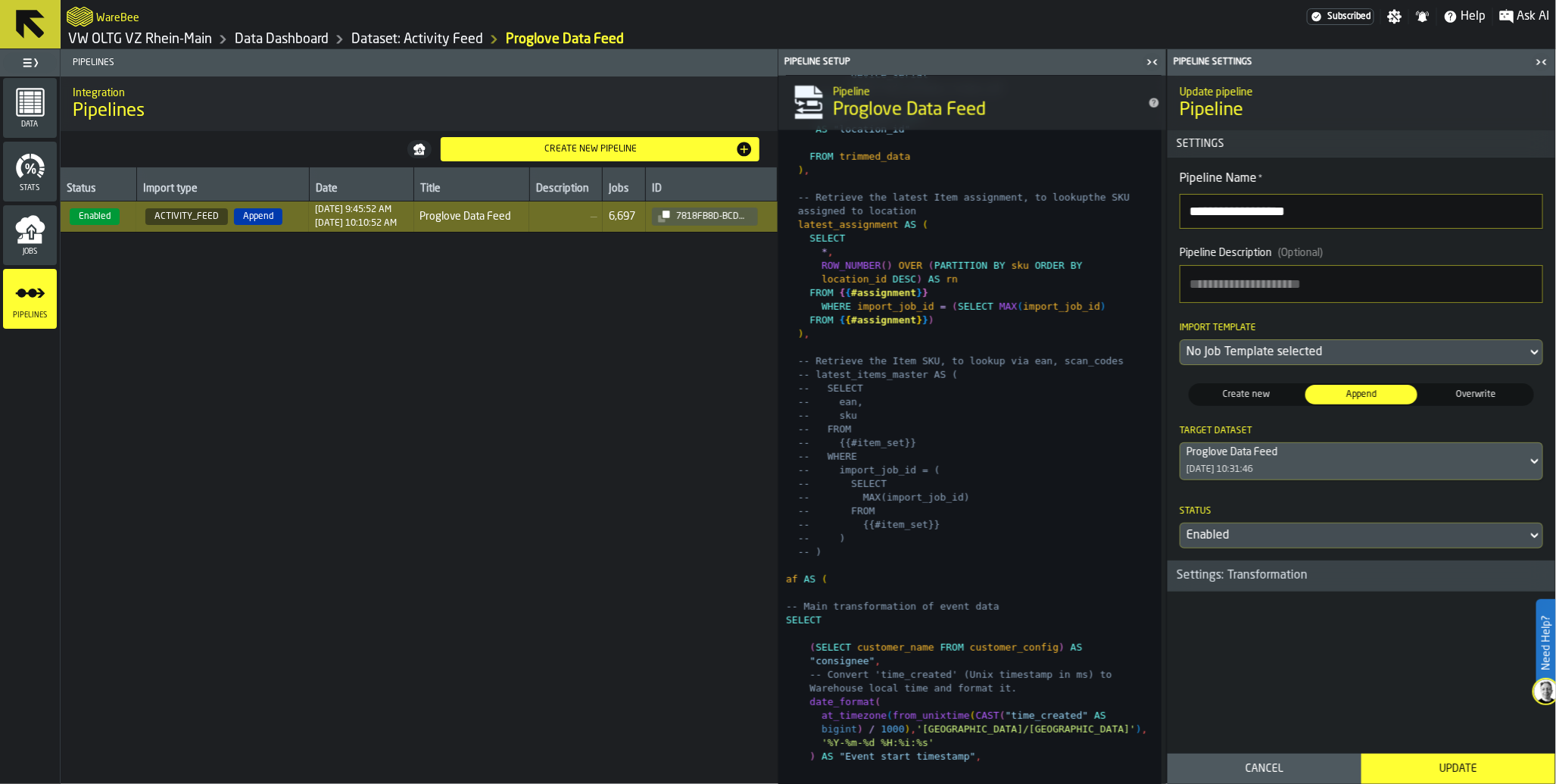
click at [1275, 583] on div "Settings: Transformation" at bounding box center [1242, 575] width 149 height 18
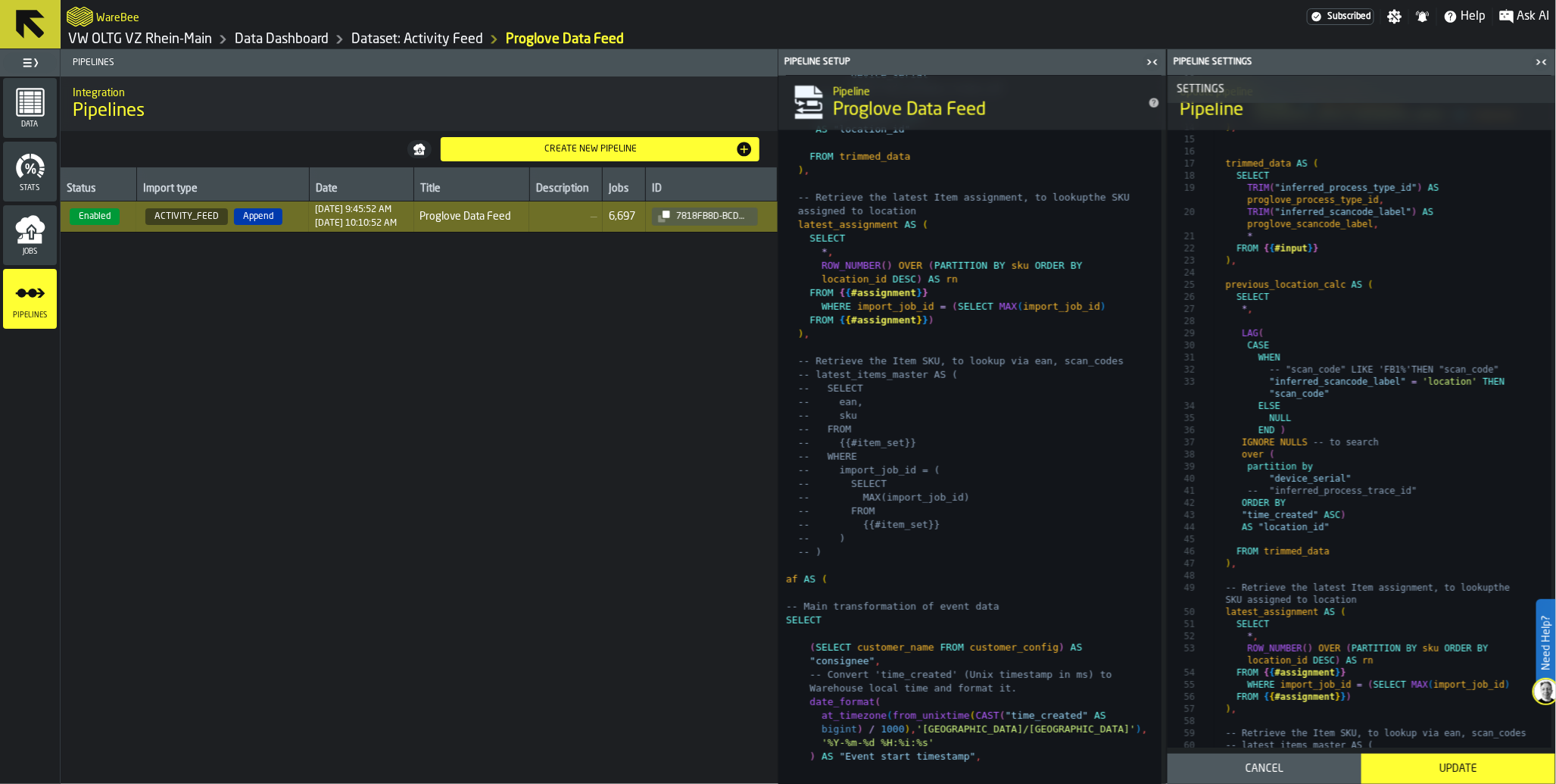
scroll to position [680, 0]
click at [1232, 768] on div "Cancel" at bounding box center [1264, 768] width 175 height 12
